Goal: Task Accomplishment & Management: Manage account settings

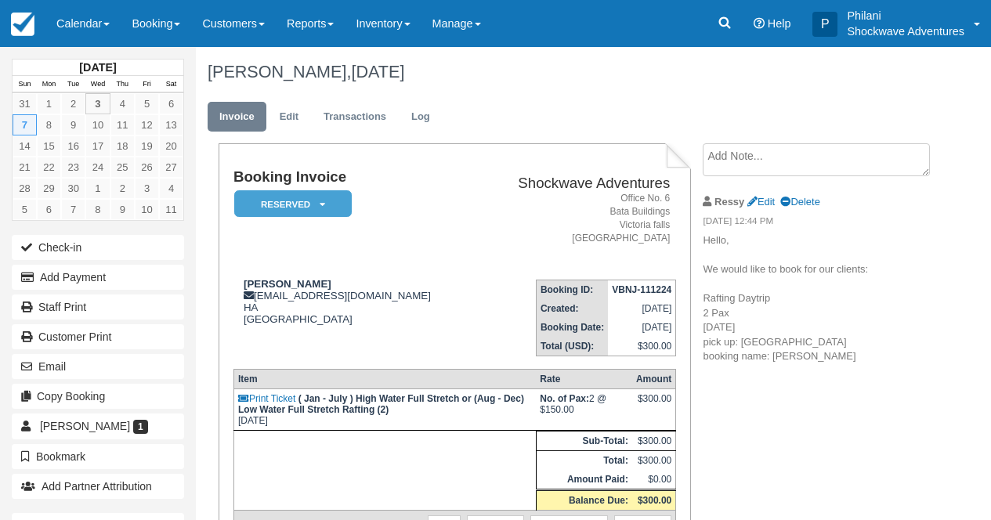
scroll to position [25, 0]
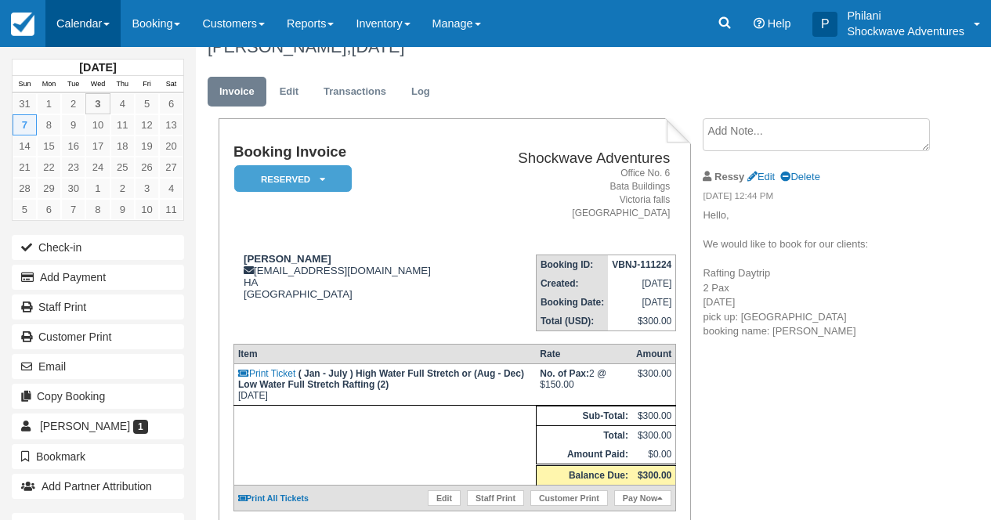
click at [101, 24] on link "Calendar" at bounding box center [82, 23] width 75 height 47
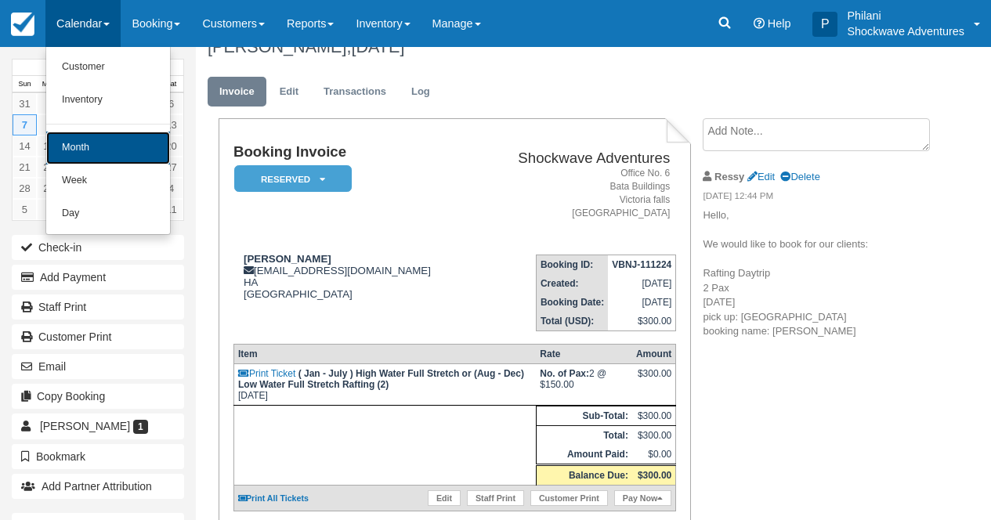
click at [117, 158] on link "Month" at bounding box center [108, 148] width 124 height 33
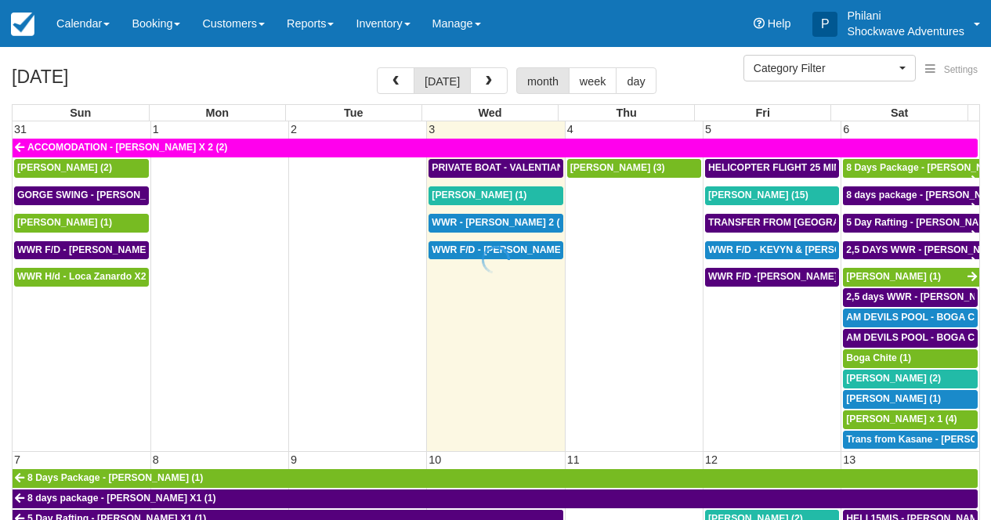
select select
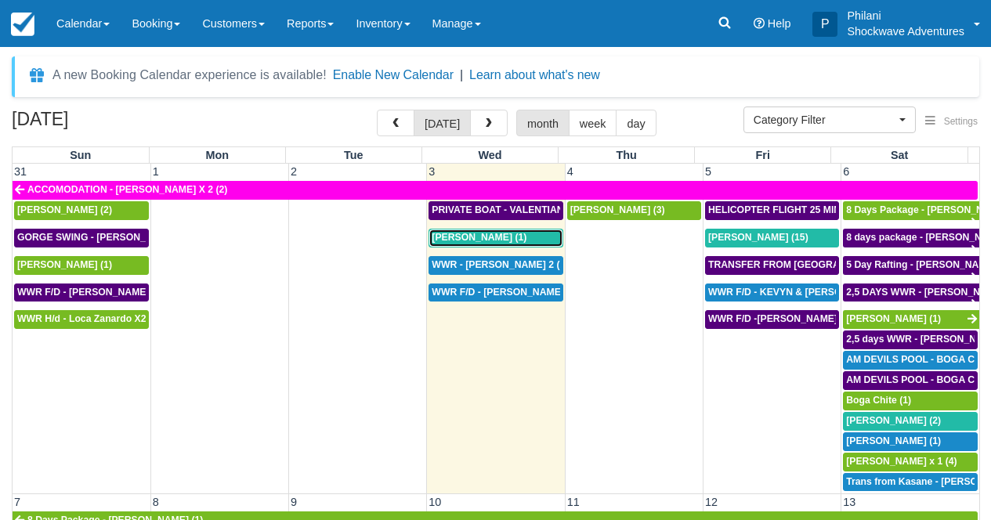
click at [458, 236] on span "Valentina Zenobi (1)" at bounding box center [479, 237] width 95 height 11
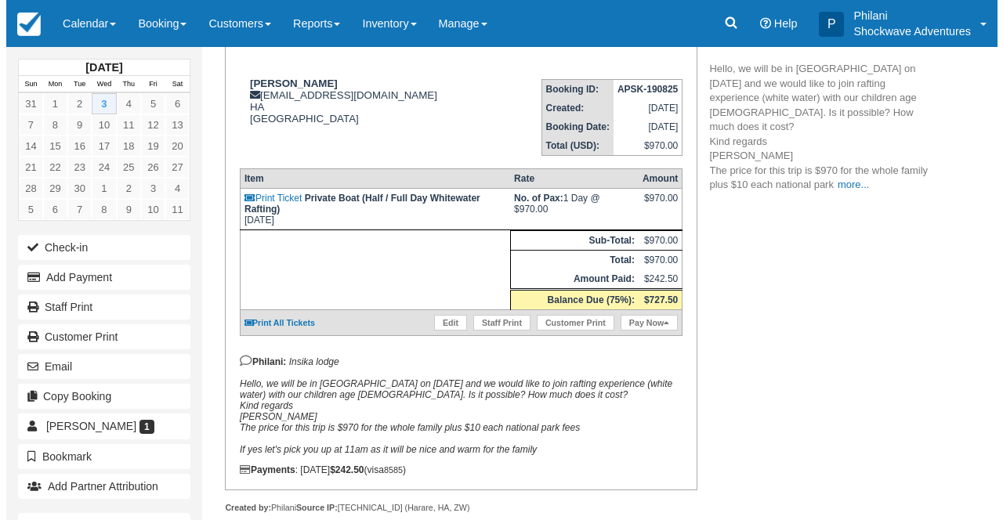
scroll to position [255, 0]
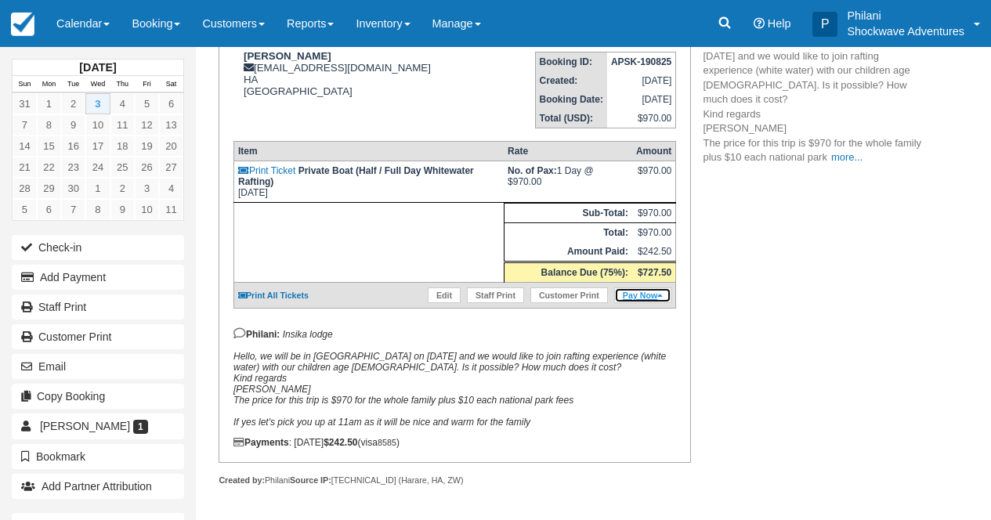
click at [618, 288] on link "Pay Now" at bounding box center [642, 296] width 57 height 16
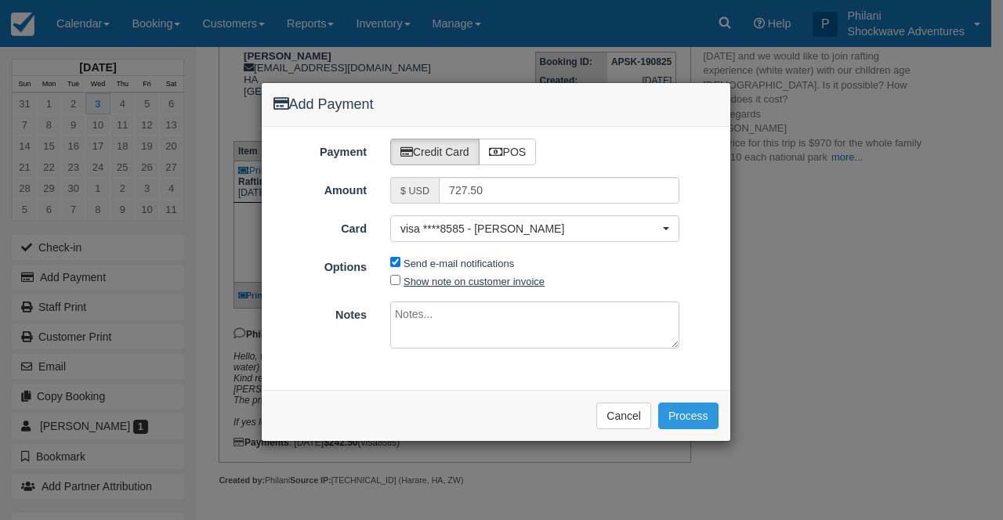
click at [468, 286] on label "Show note on customer invoice" at bounding box center [473, 282] width 141 height 12
click at [400, 285] on input "Show note on customer invoice" at bounding box center [395, 280] width 10 height 10
checkbox input "true"
click at [431, 314] on textarea at bounding box center [534, 325] width 289 height 47
type textarea "payment for activity balance"
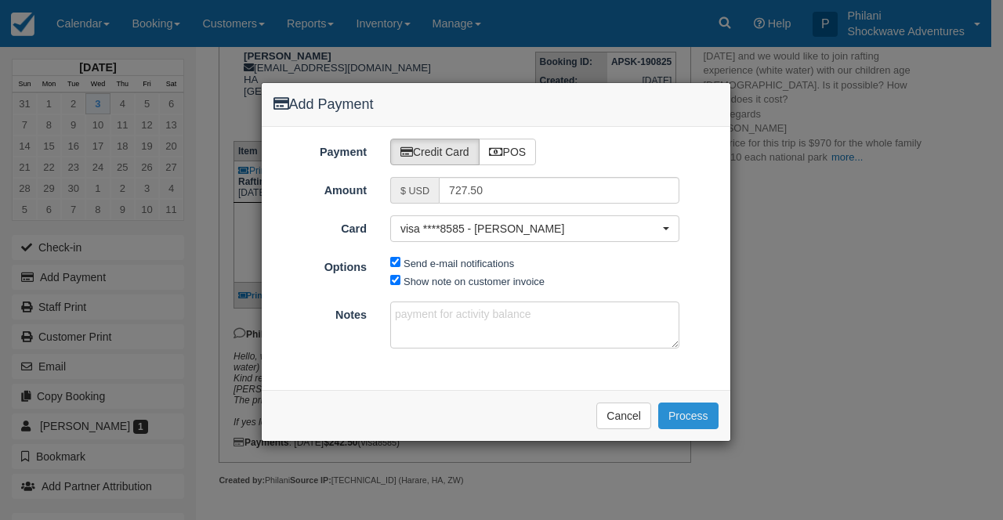
click at [693, 420] on button "Process" at bounding box center [688, 416] width 60 height 27
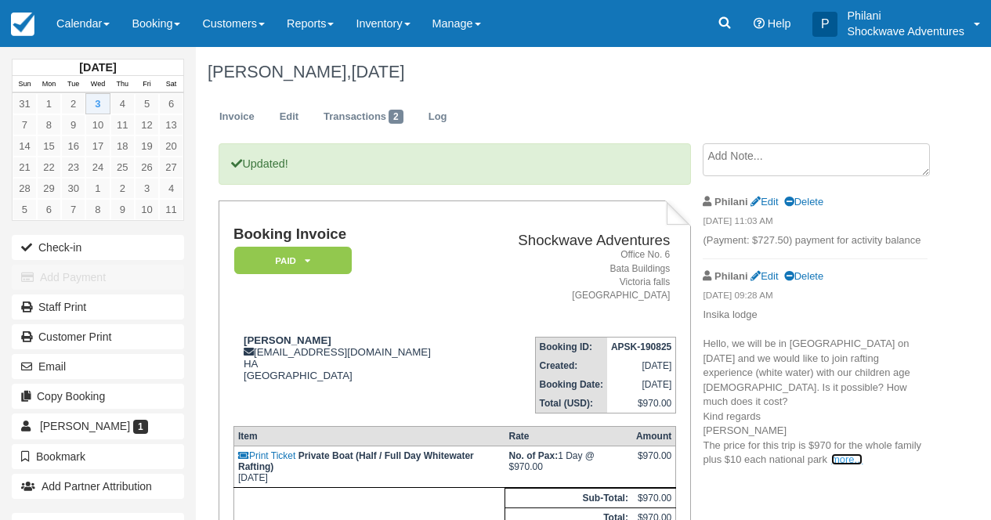
click at [852, 454] on link "more..." at bounding box center [846, 460] width 31 height 12
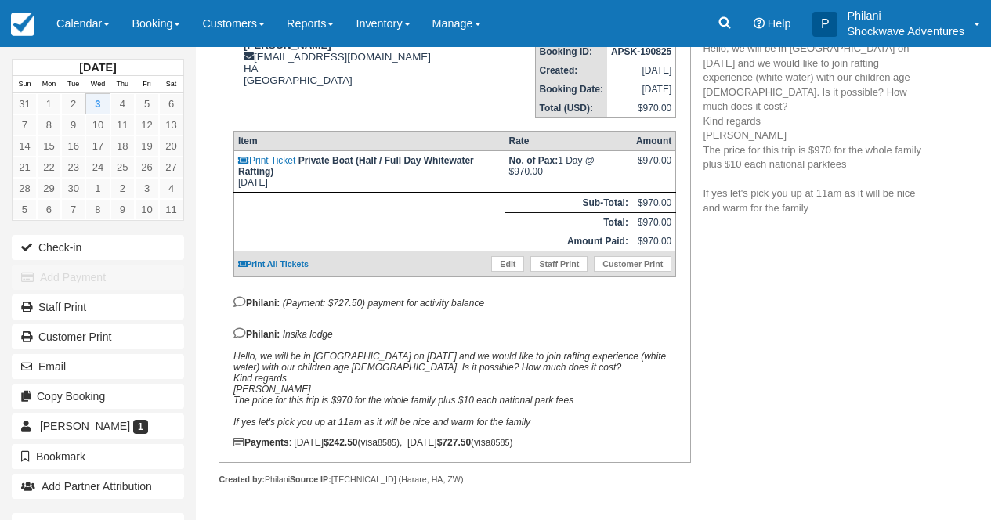
scroll to position [85, 0]
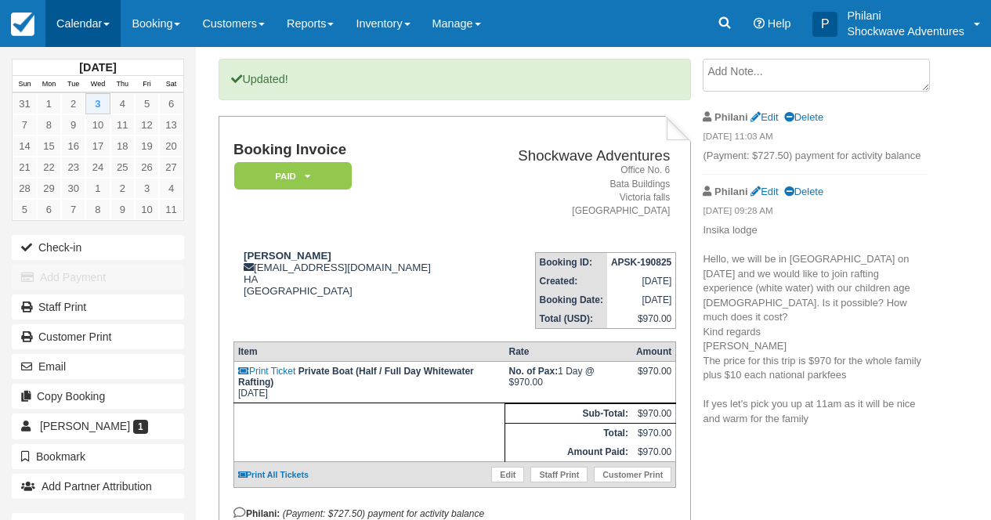
click at [68, 22] on link "Calendar" at bounding box center [82, 23] width 75 height 47
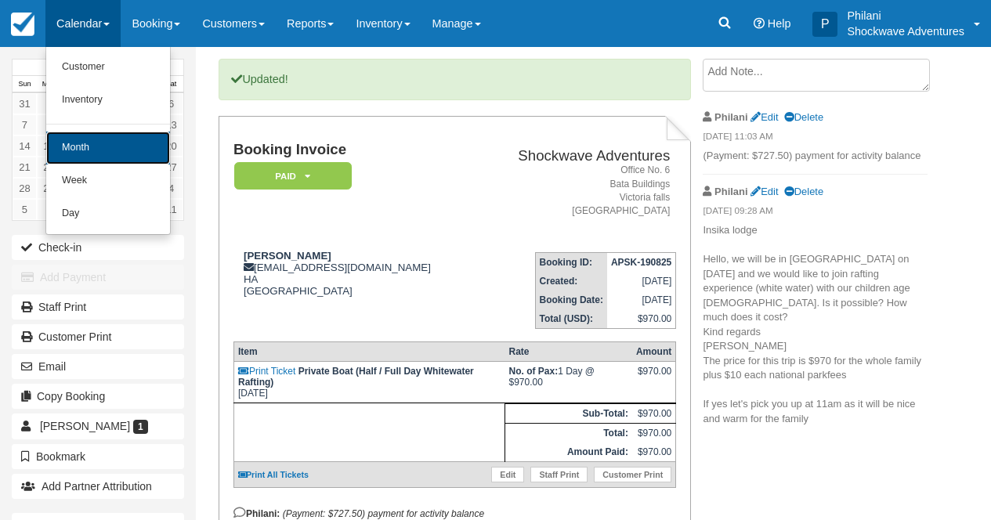
click at [118, 151] on link "Month" at bounding box center [108, 148] width 124 height 33
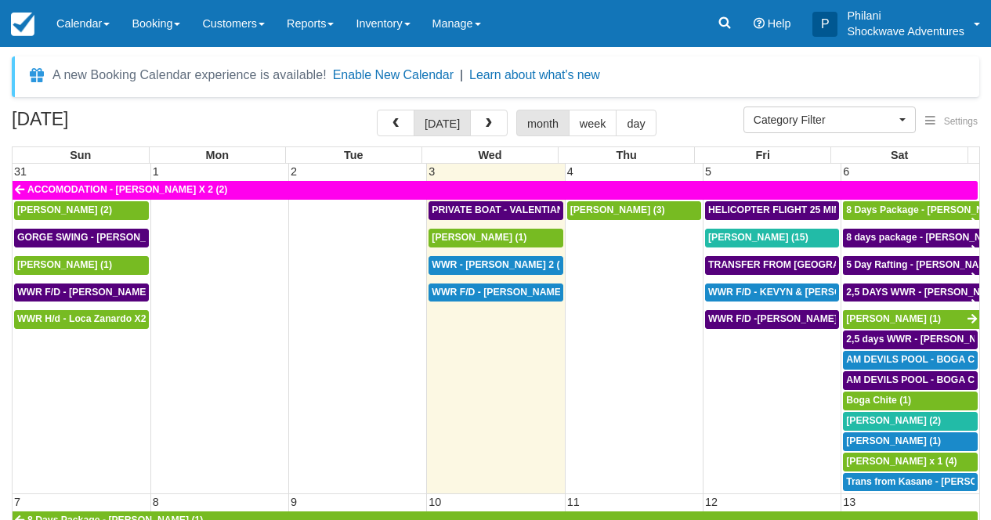
select select
click at [512, 268] on span "WWR - [PERSON_NAME] 2 (2)" at bounding box center [500, 264] width 136 height 11
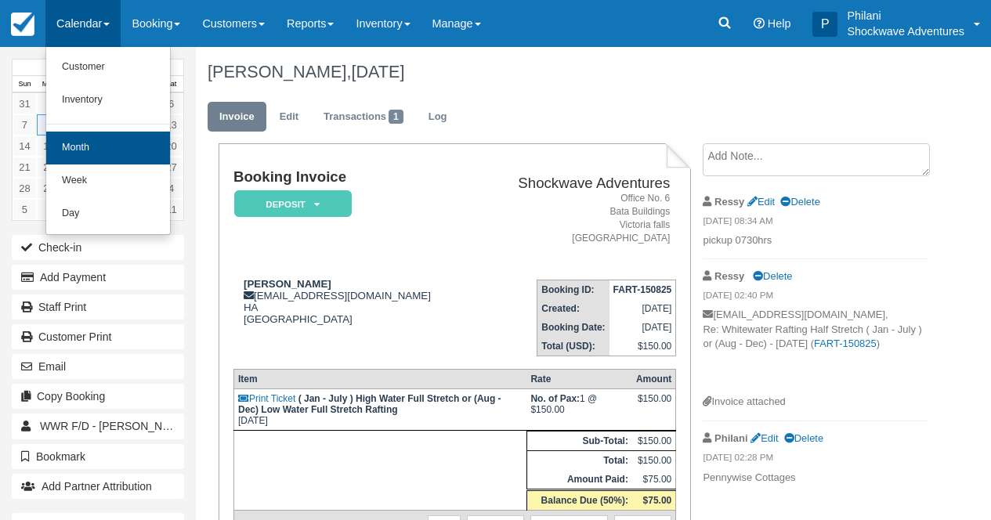
scroll to position [25, 0]
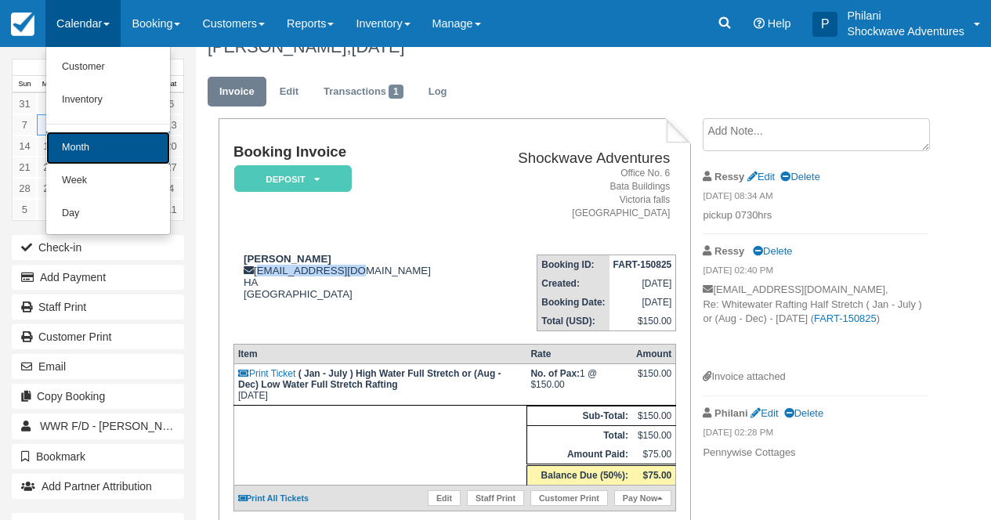
click at [108, 151] on link "Month" at bounding box center [108, 148] width 124 height 33
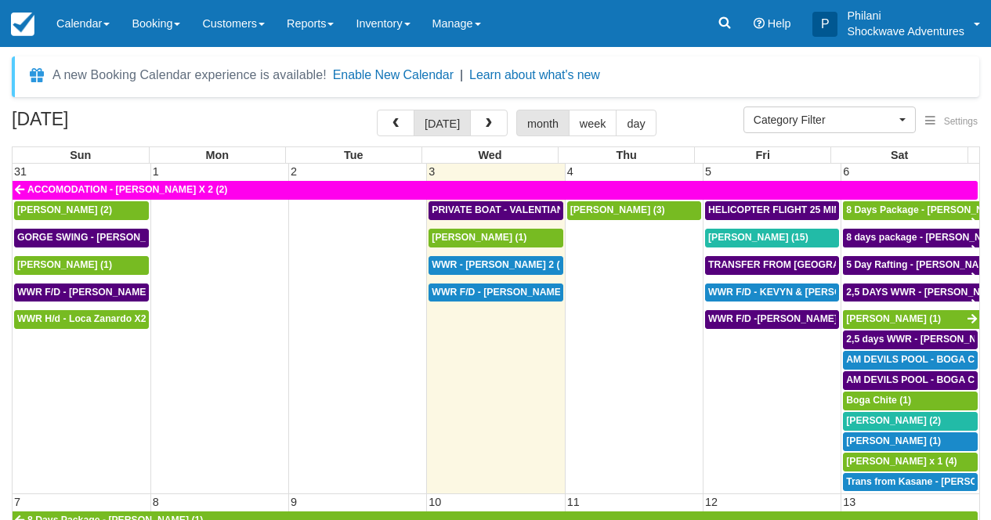
select select
click at [747, 238] on span "[PERSON_NAME] (15)" at bounding box center [758, 237] width 100 height 11
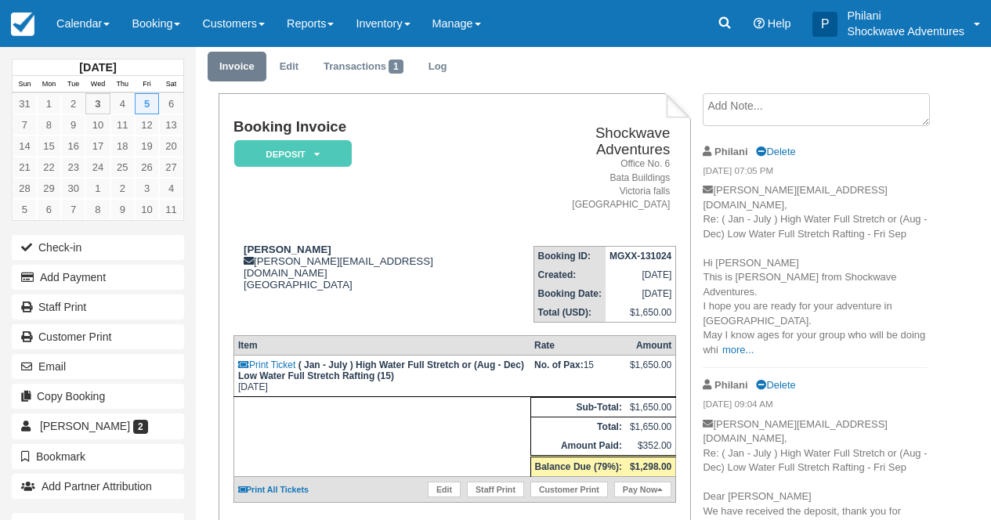
scroll to position [63, 0]
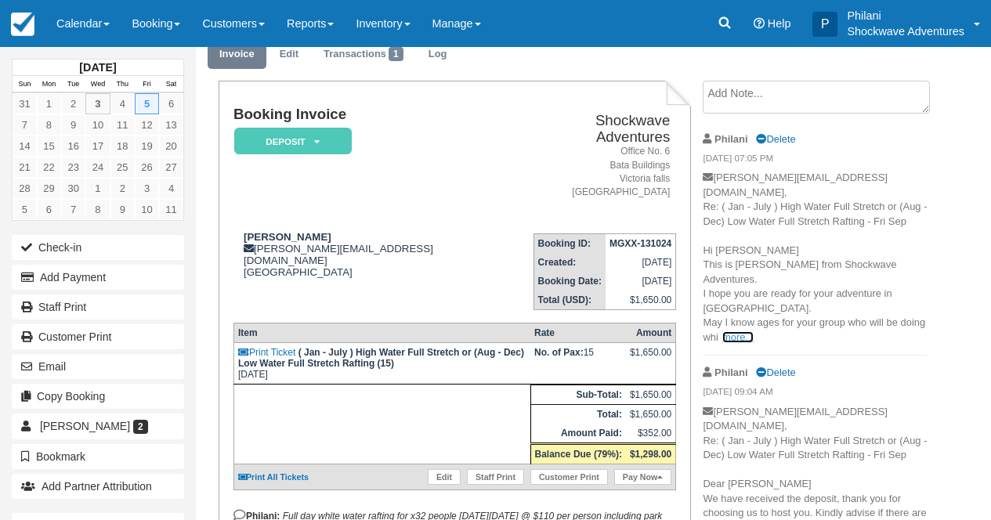
click at [754, 331] on link "more..." at bounding box center [737, 337] width 31 height 12
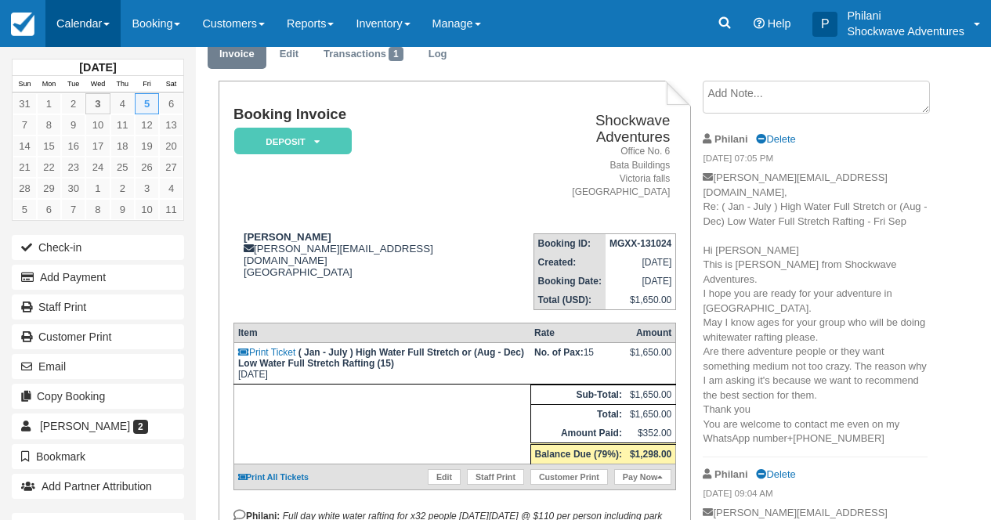
click at [88, 21] on link "Calendar" at bounding box center [82, 23] width 75 height 47
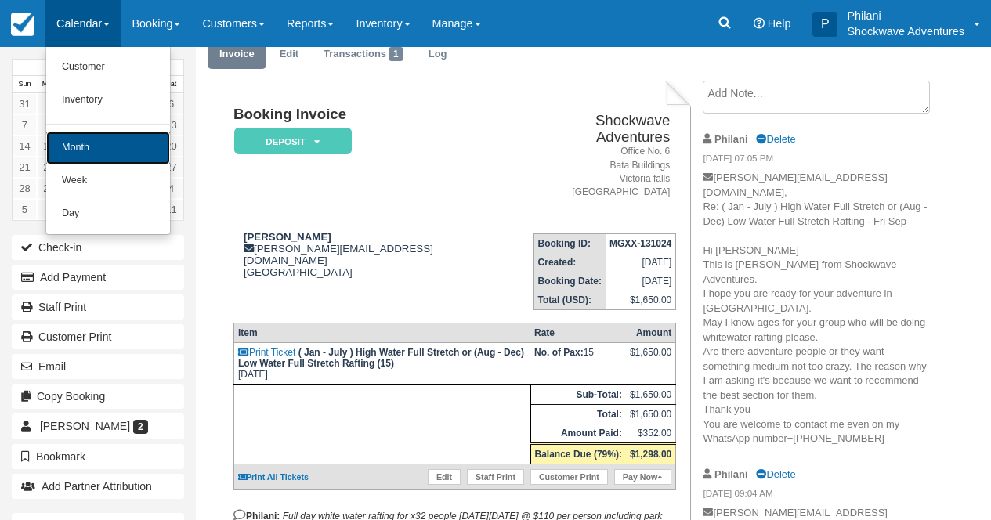
click at [95, 153] on link "Month" at bounding box center [108, 148] width 124 height 33
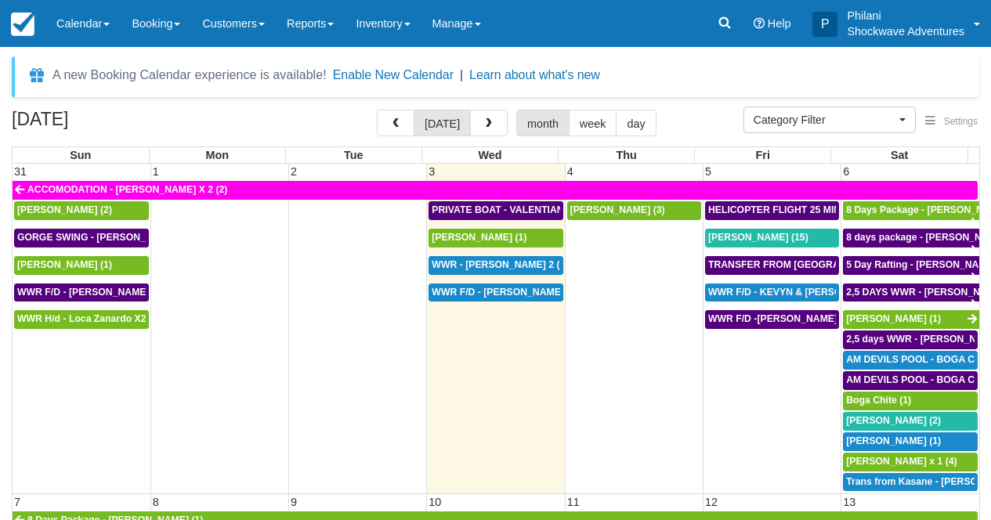
select select
click at [501, 235] on span "[PERSON_NAME] (1)" at bounding box center [479, 237] width 95 height 11
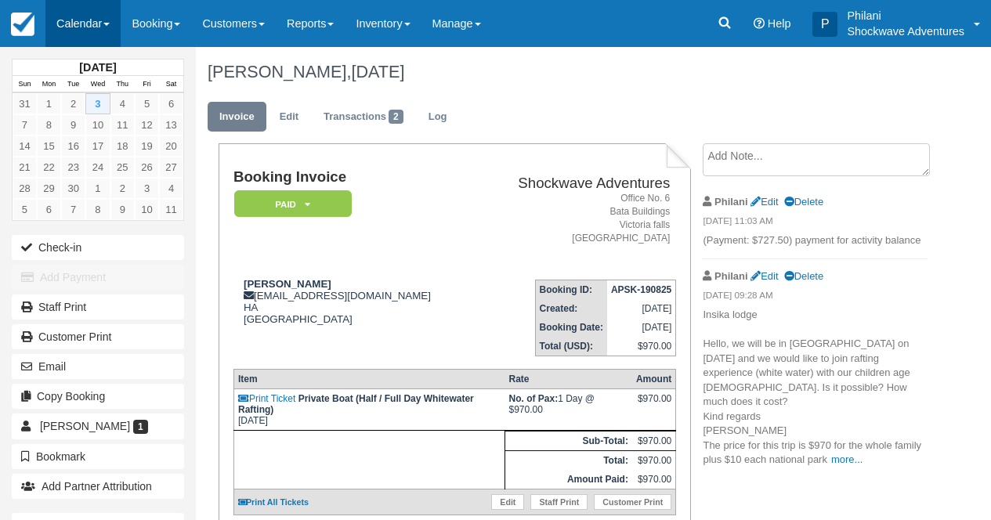
click at [83, 23] on link "Calendar" at bounding box center [82, 23] width 75 height 47
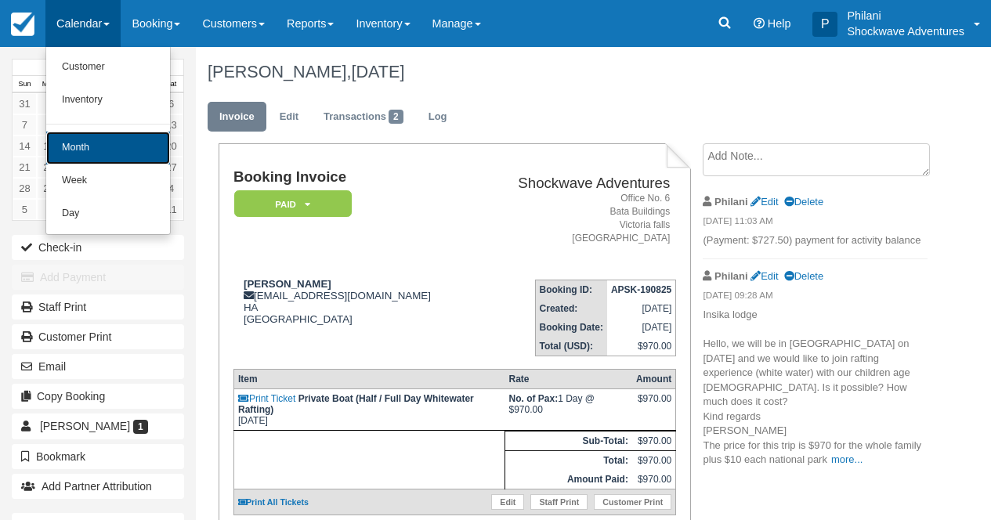
click at [97, 147] on link "Month" at bounding box center [108, 148] width 124 height 33
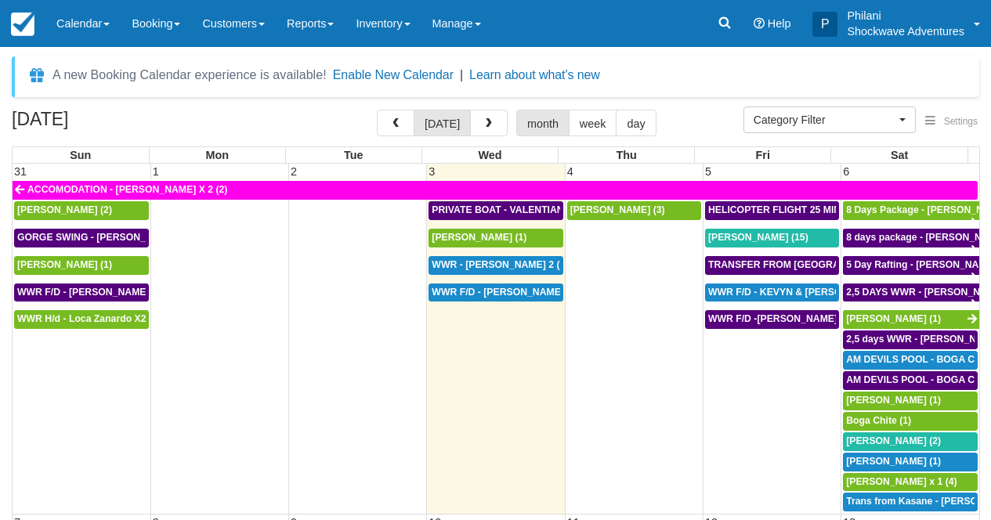
select select
